Goal: Task Accomplishment & Management: Use online tool/utility

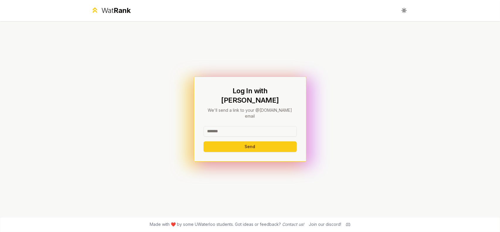
click at [254, 128] on input at bounding box center [250, 131] width 93 height 11
type input "******"
click at [230, 80] on div "Log In with WatIAM We'll send a link to your @[DOMAIN_NAME] email ****** Send" at bounding box center [249, 118] width 337 height 195
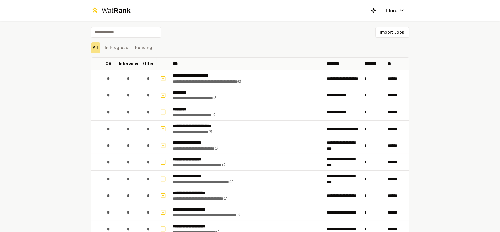
click at [210, 32] on div "Import Jobs" at bounding box center [250, 33] width 319 height 13
